Goal: Navigation & Orientation: Find specific page/section

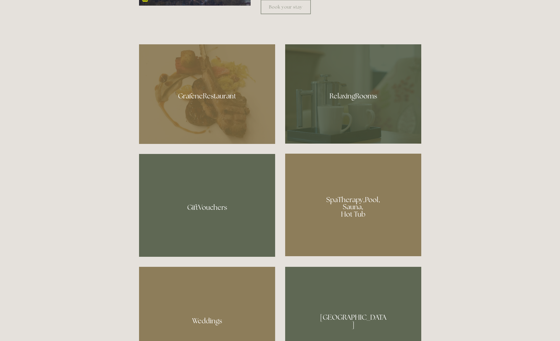
scroll to position [425, 0]
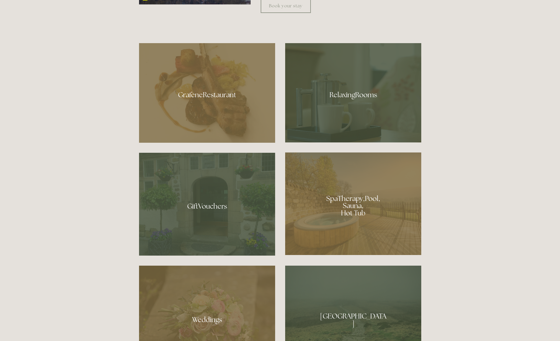
click at [215, 89] on div at bounding box center [207, 92] width 136 height 99
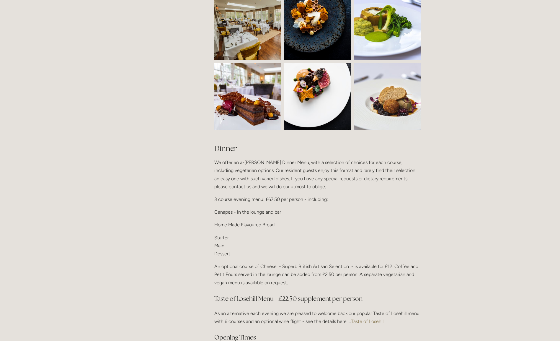
scroll to position [638, 0]
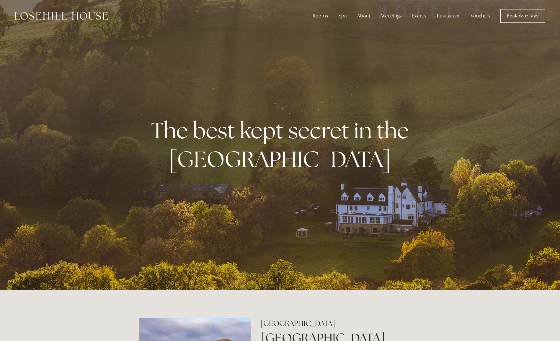
scroll to position [425, 0]
